Goal: Information Seeking & Learning: Learn about a topic

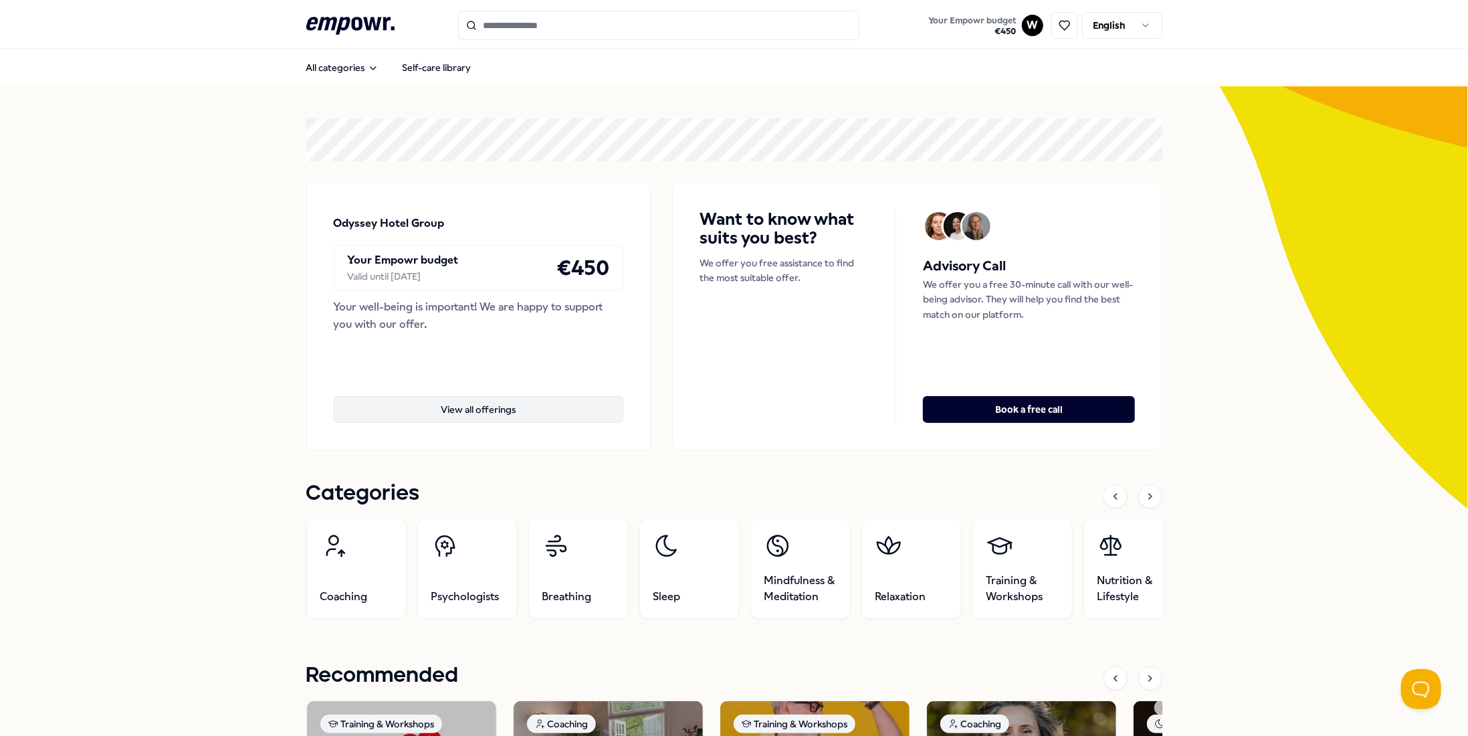
click at [488, 407] on button "View all offerings" at bounding box center [479, 409] width 290 height 27
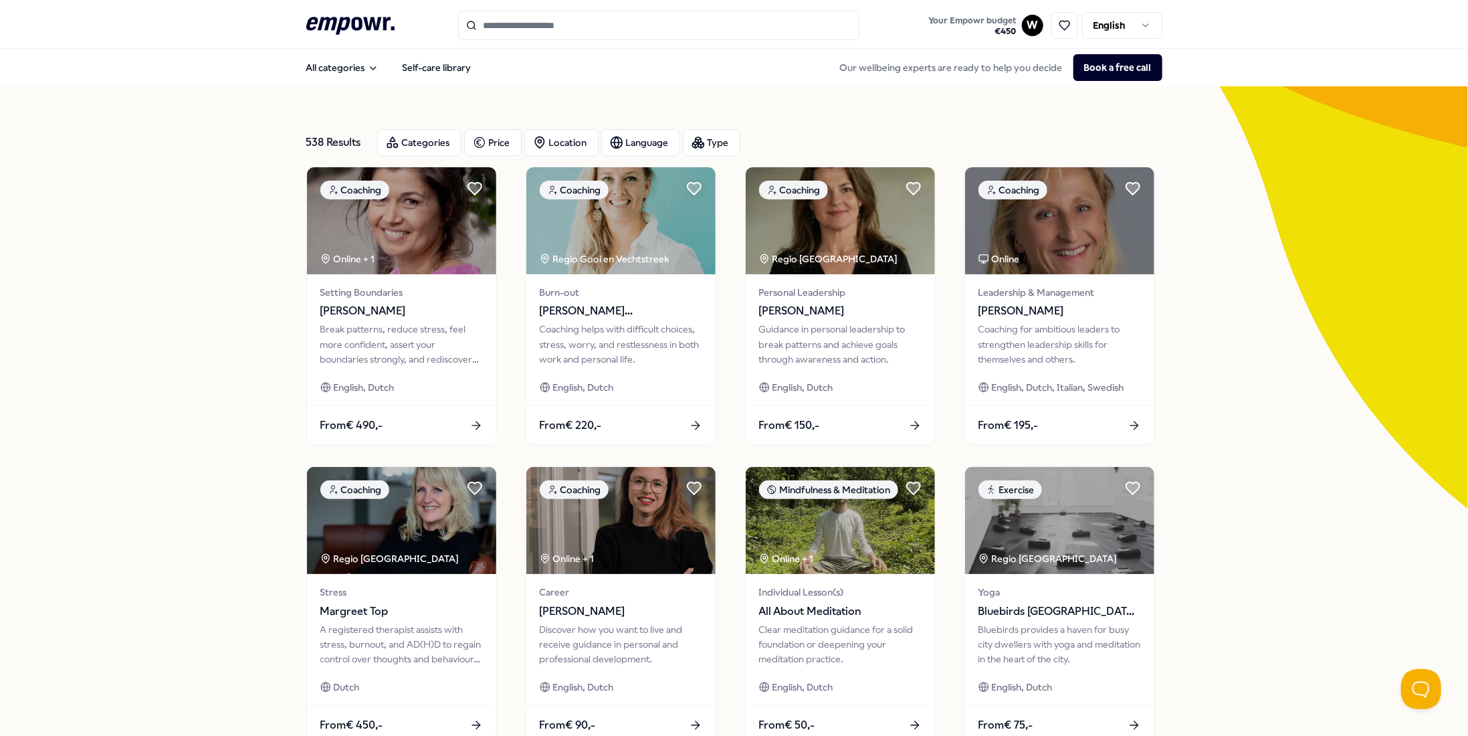
click at [231, 689] on div "538 Results Categories Price Location Language Type Coaching Online + 1 Setting…" at bounding box center [734, 608] width 1468 height 1044
click at [421, 145] on div "Categories" at bounding box center [419, 142] width 84 height 27
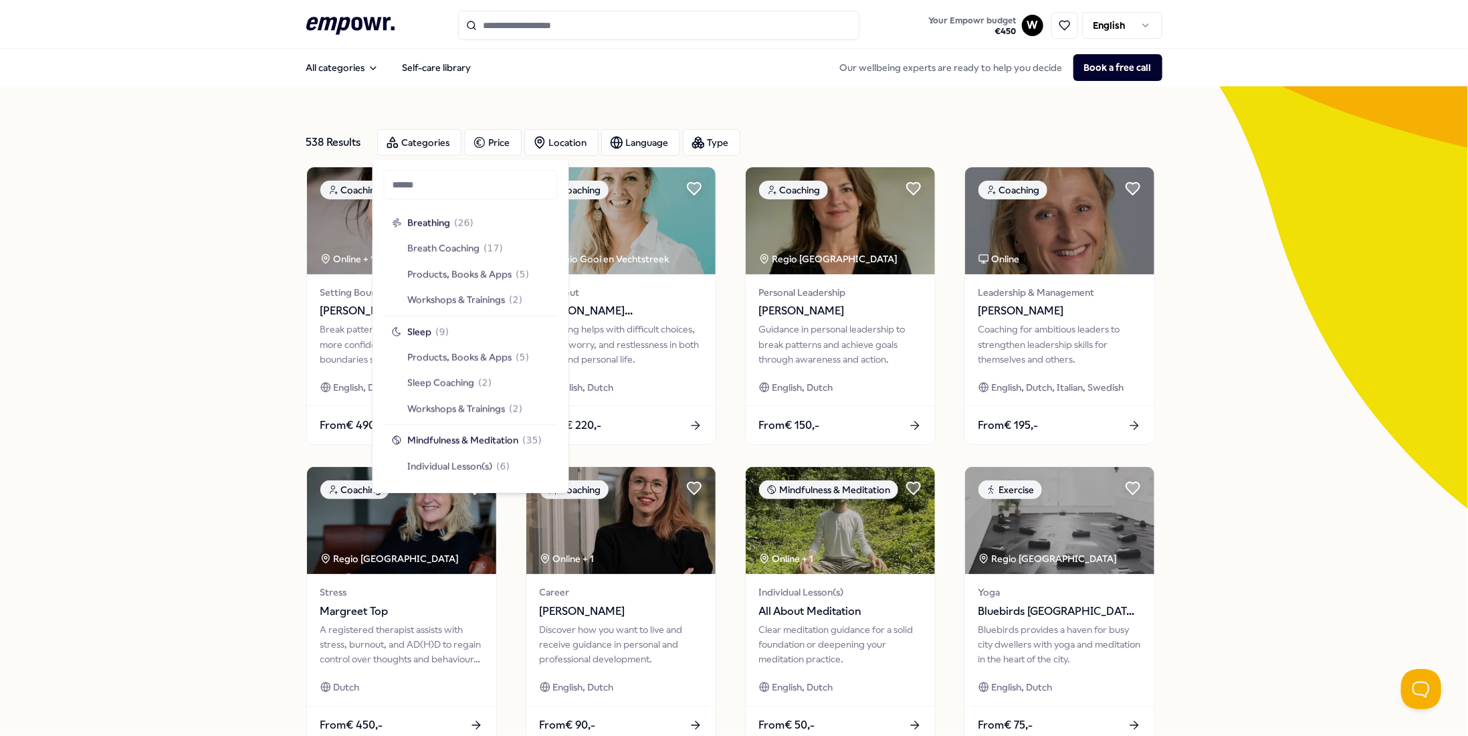
scroll to position [1271, 0]
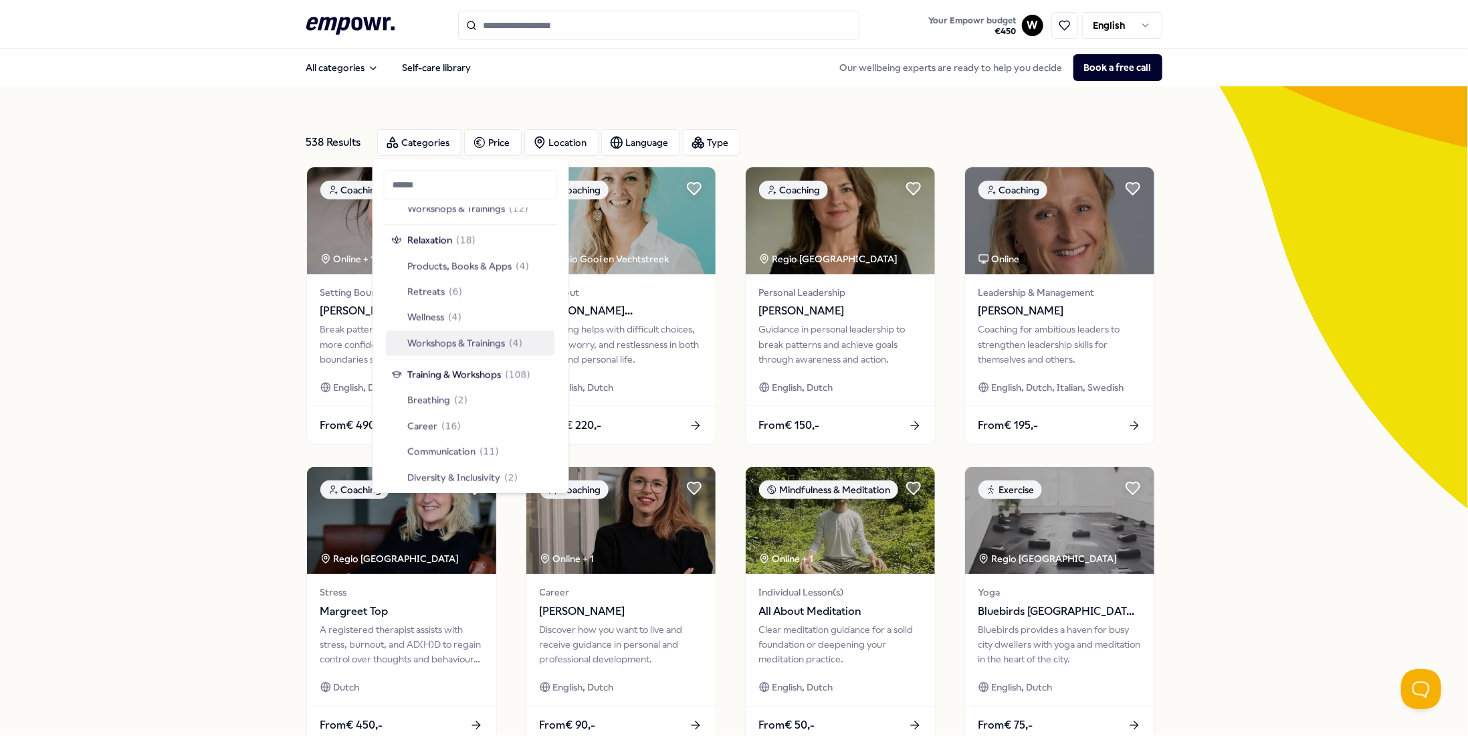
click at [985, 116] on div "538 Results Categories Price Location Language Type Coaching Online + 1 Setting…" at bounding box center [734, 608] width 856 height 1044
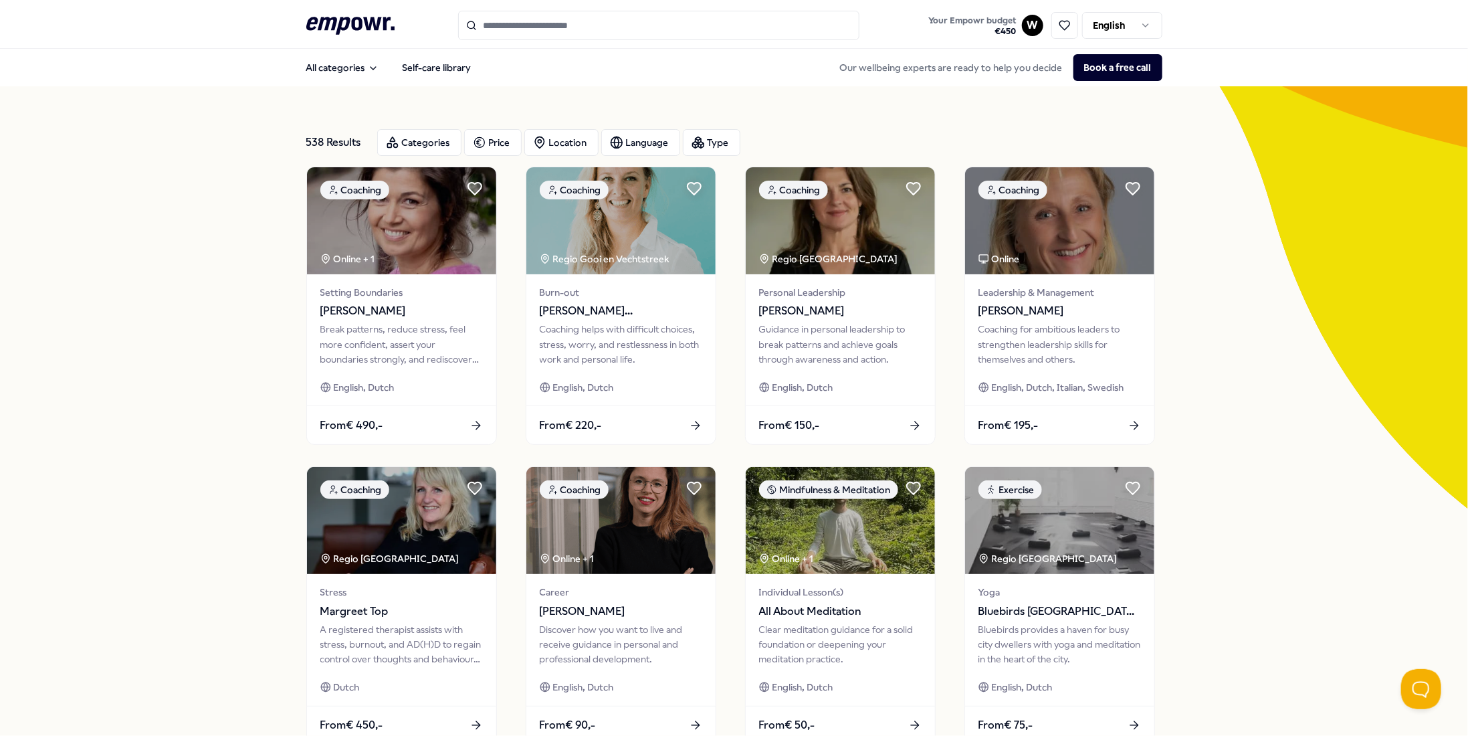
click at [631, 76] on div "All categories Self-care library Our wellbeing experts are ready to help you de…" at bounding box center [734, 68] width 856 height 32
drag, startPoint x: 490, startPoint y: 73, endPoint x: 450, endPoint y: 70, distance: 40.9
click at [489, 73] on div "All categories Self-care library Our wellbeing experts are ready to help you de…" at bounding box center [734, 68] width 856 height 32
click at [493, 33] on input "Search for products, categories or subcategories" at bounding box center [658, 25] width 401 height 29
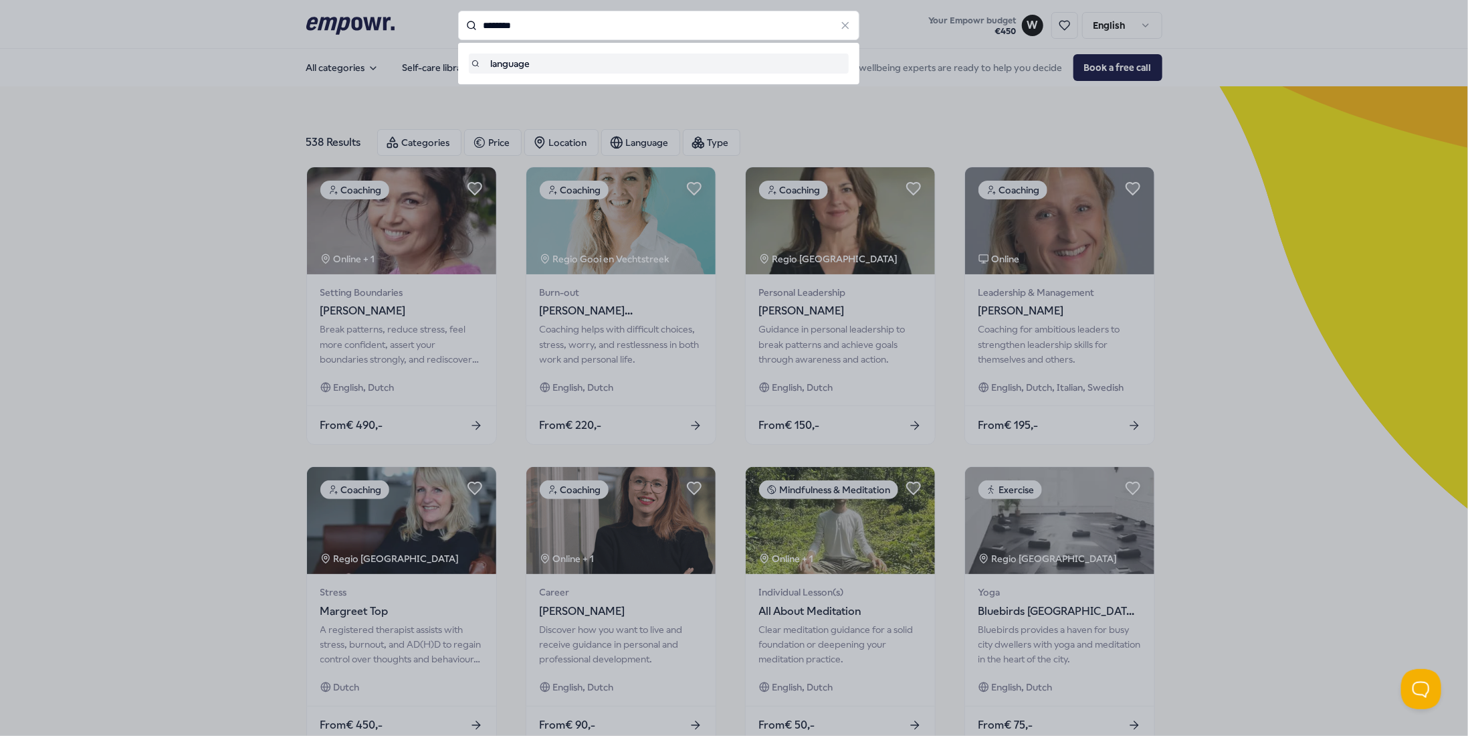
type input "********"
